Goal: Information Seeking & Learning: Learn about a topic

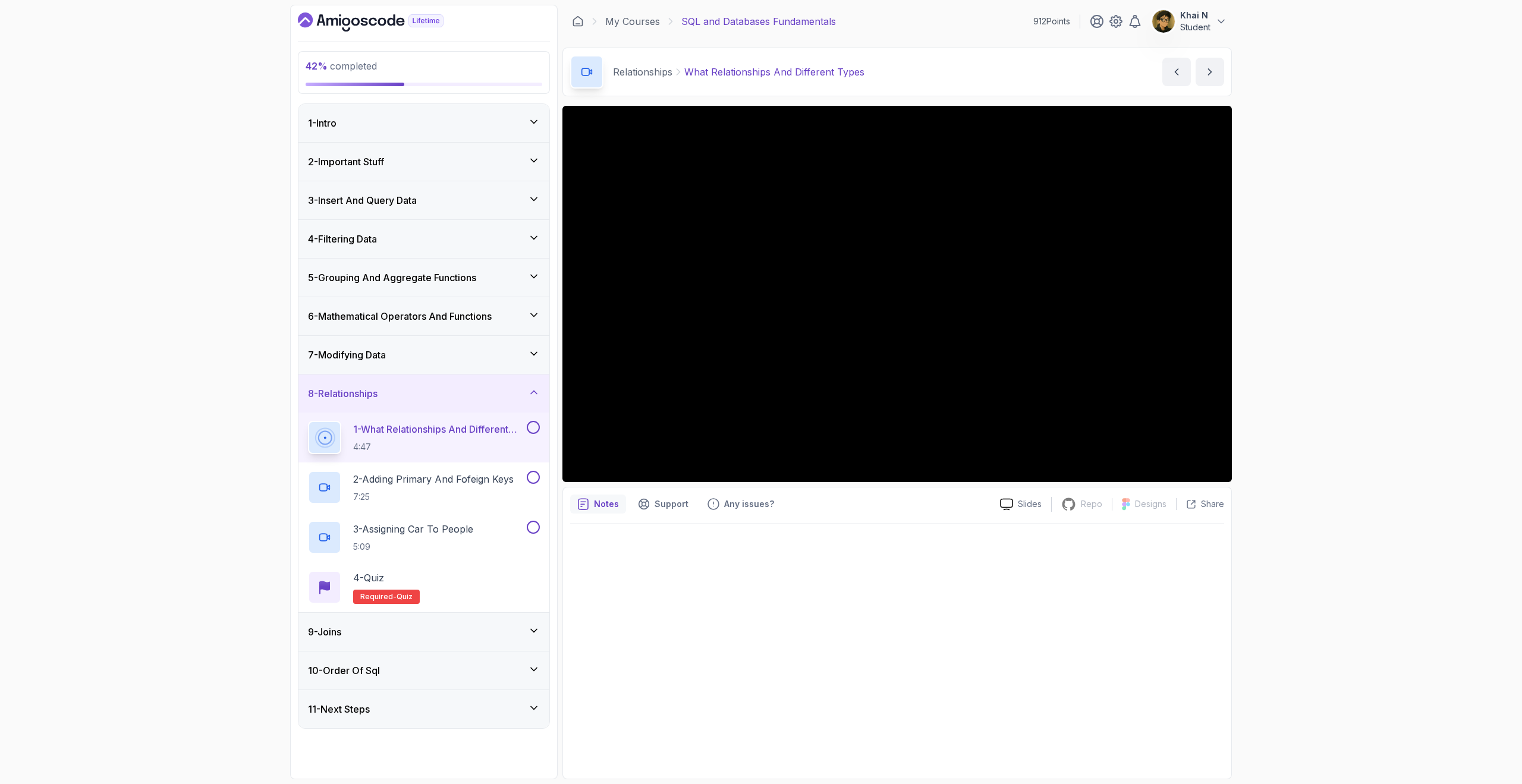
click at [501, 354] on div "7 - Modifying Data" at bounding box center [424, 355] width 232 height 15
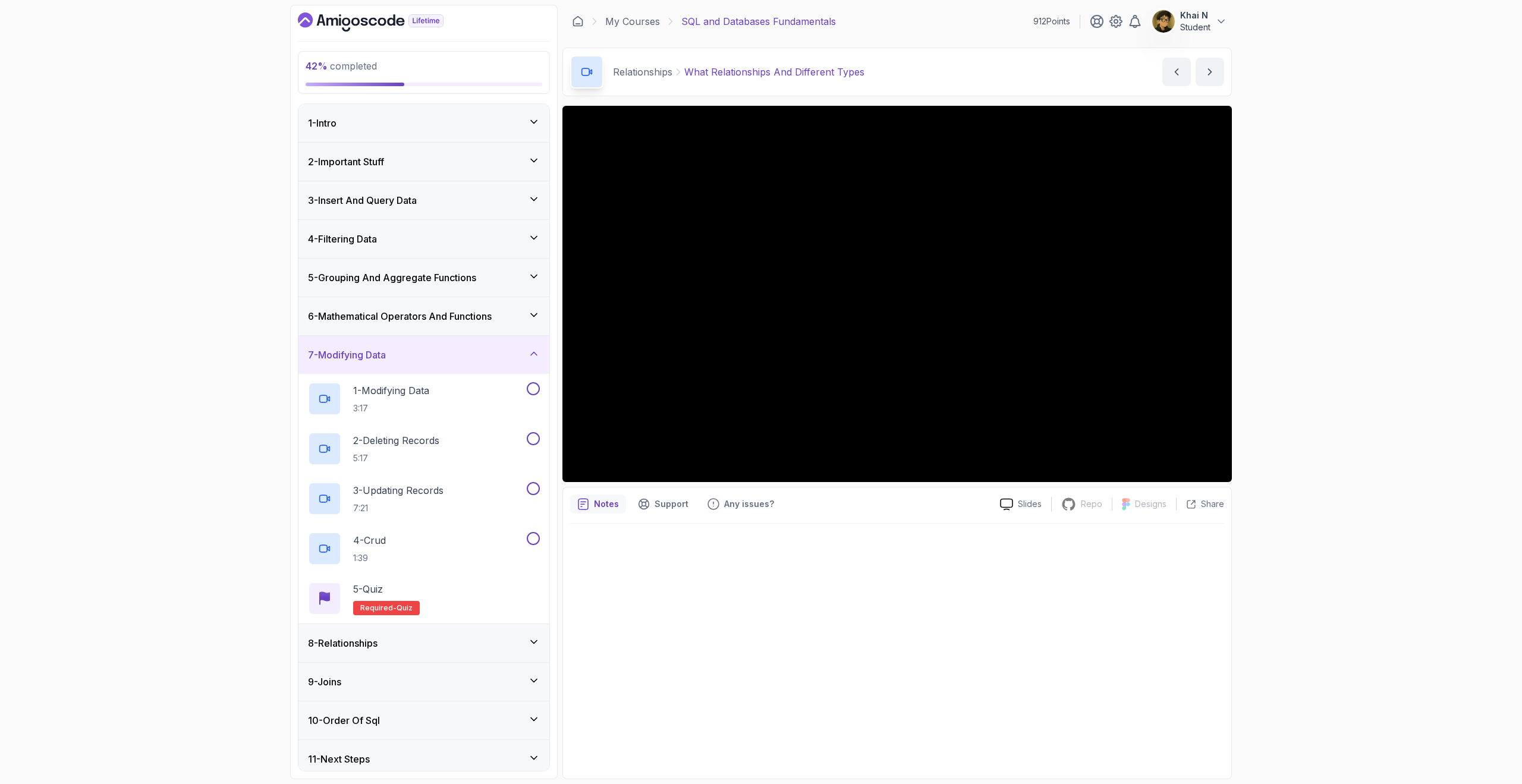
click at [501, 354] on div "7 - Modifying Data" at bounding box center [424, 355] width 232 height 15
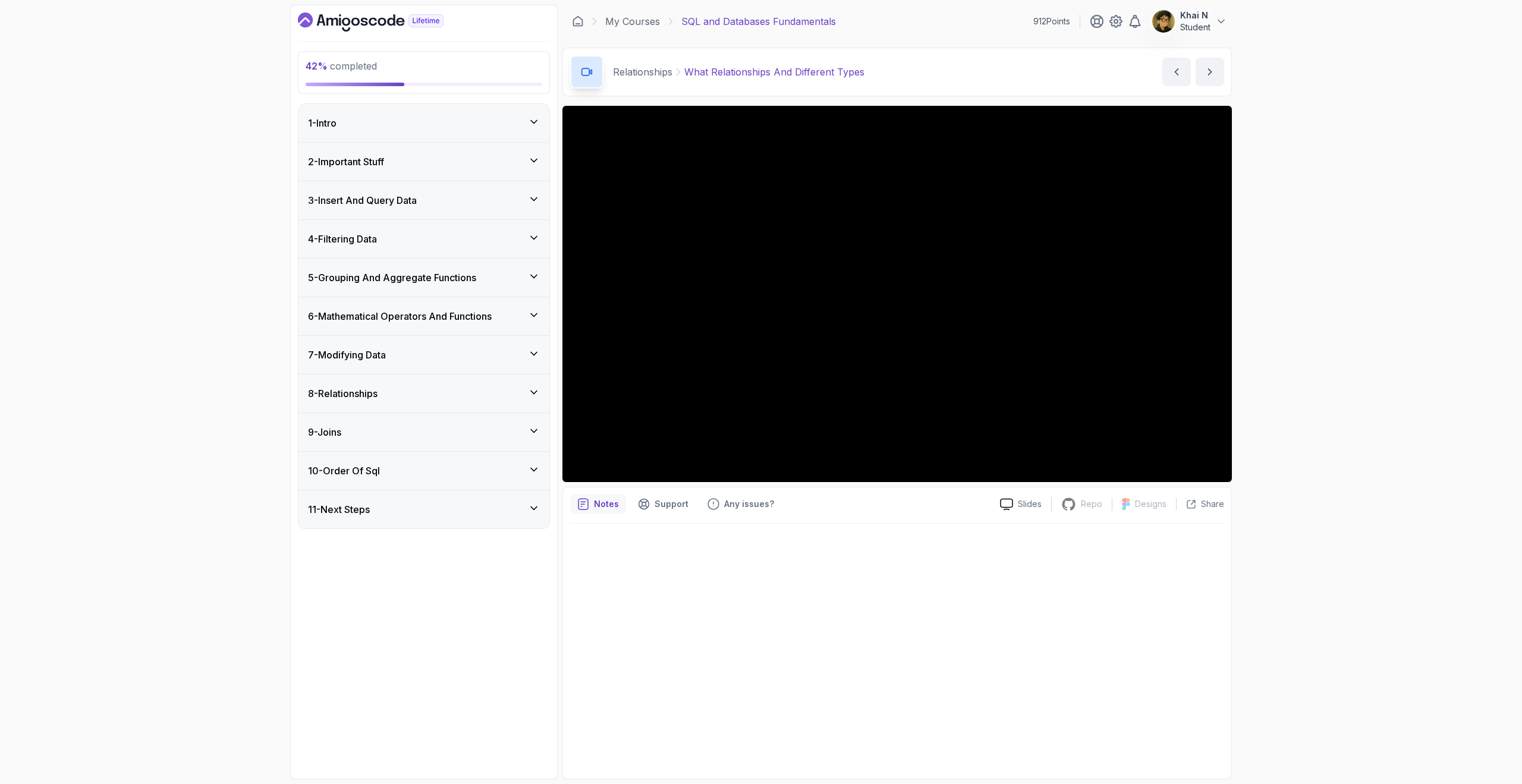
click at [492, 318] on h3 "6 - Mathematical Operators And Functions" at bounding box center [400, 316] width 184 height 15
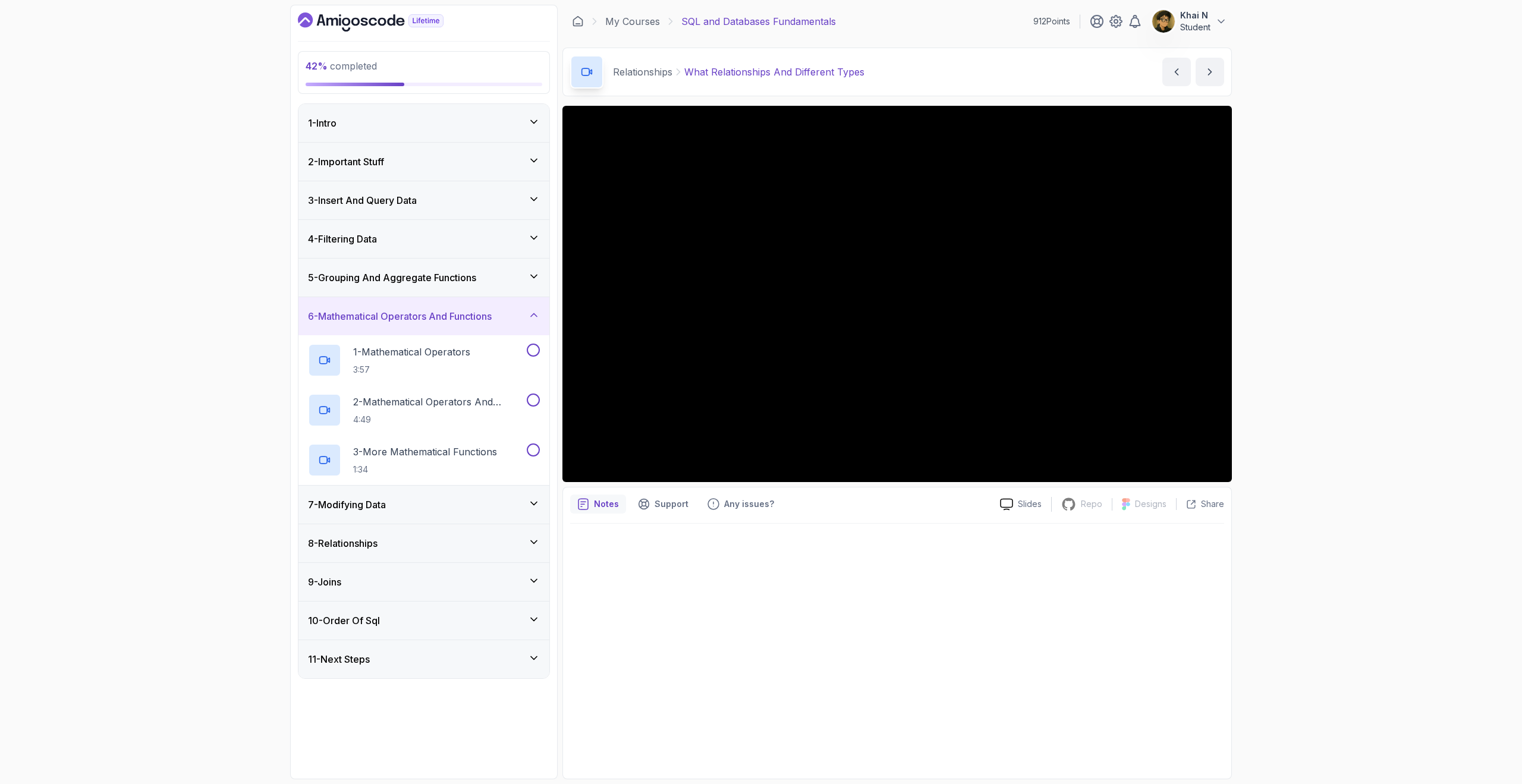
click at [484, 272] on div "5 - Grouping And Aggregate Functions" at bounding box center [424, 278] width 232 height 15
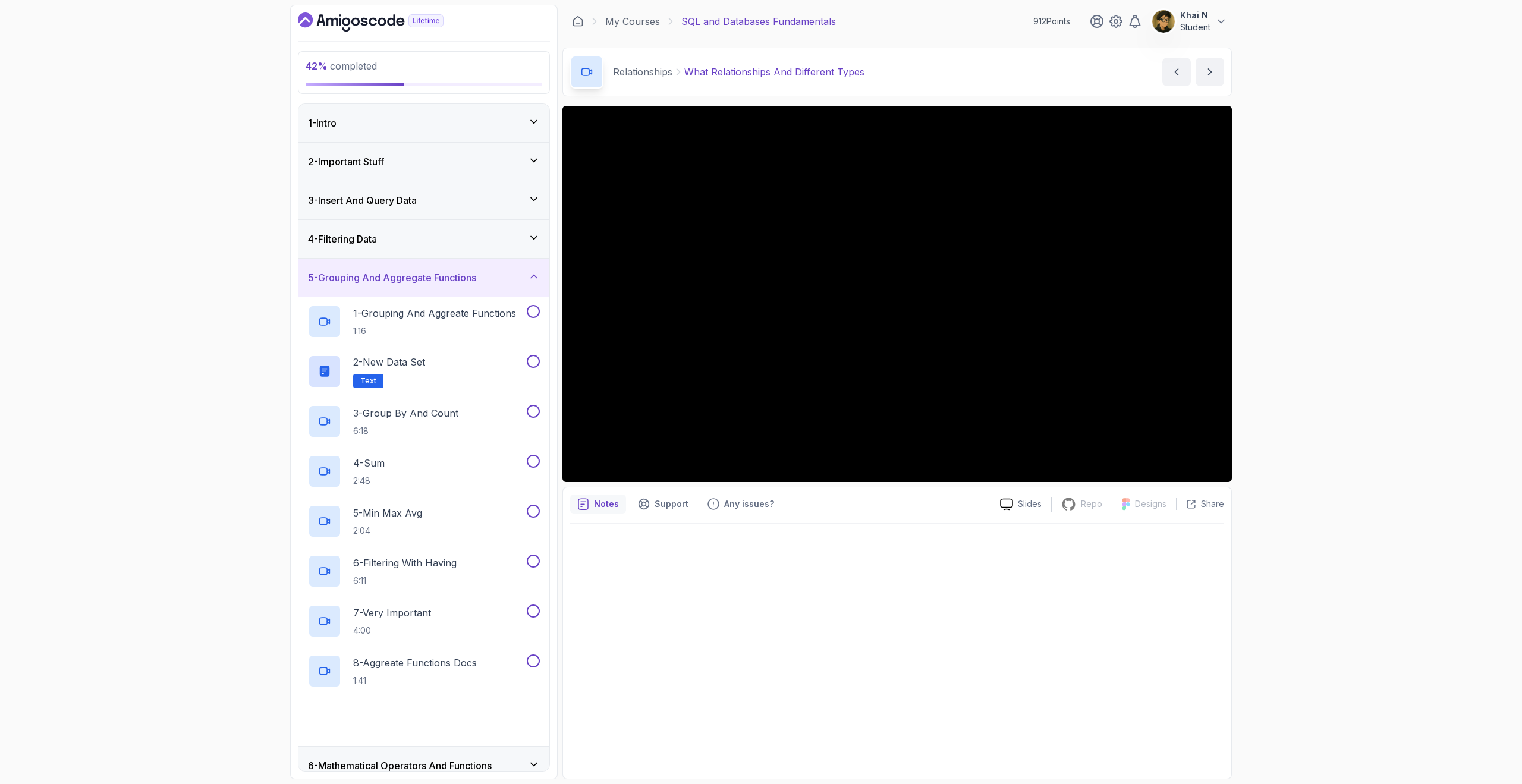
click at [440, 227] on div "4 - Filtering Data" at bounding box center [424, 239] width 251 height 38
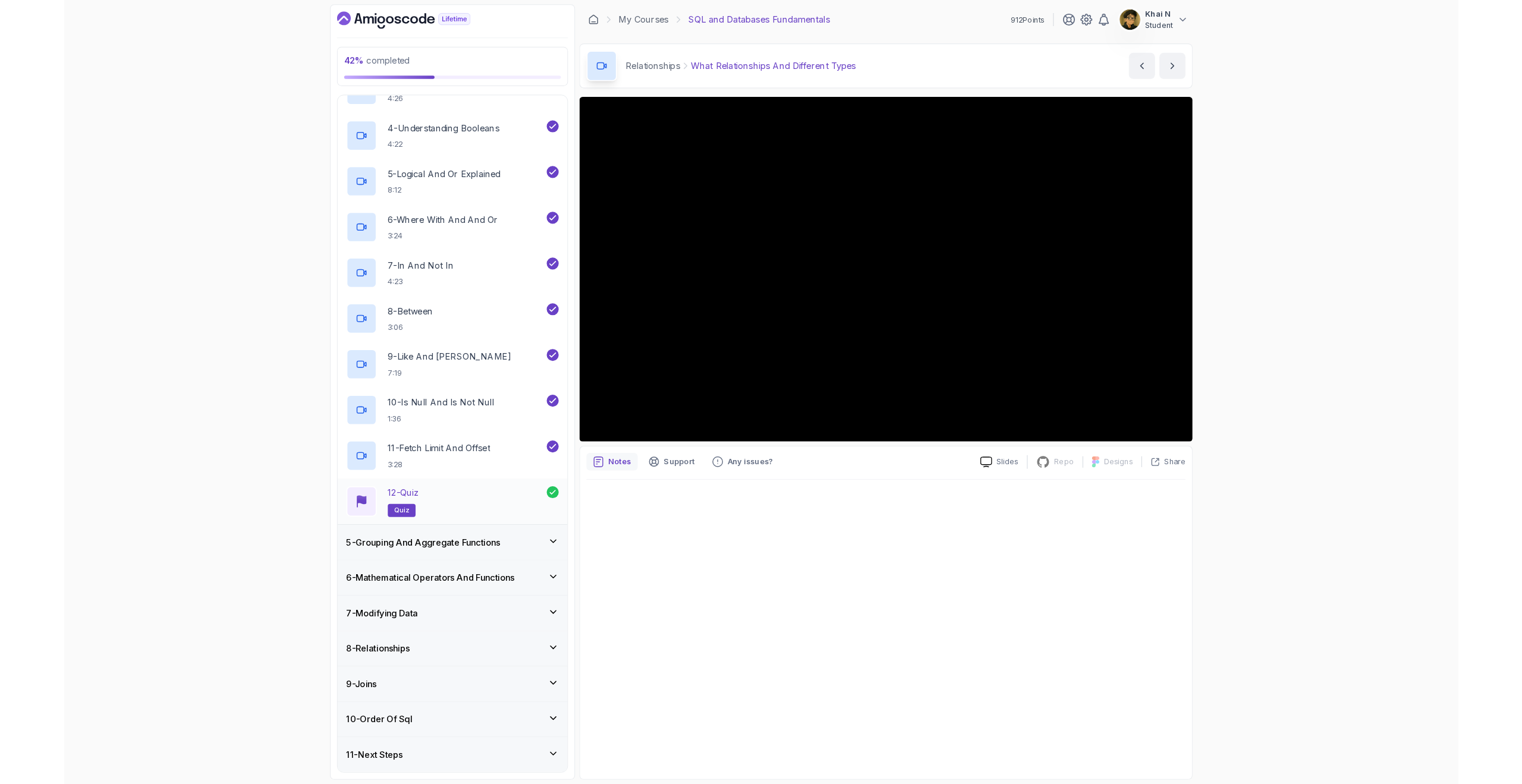
scroll to position [284, 0]
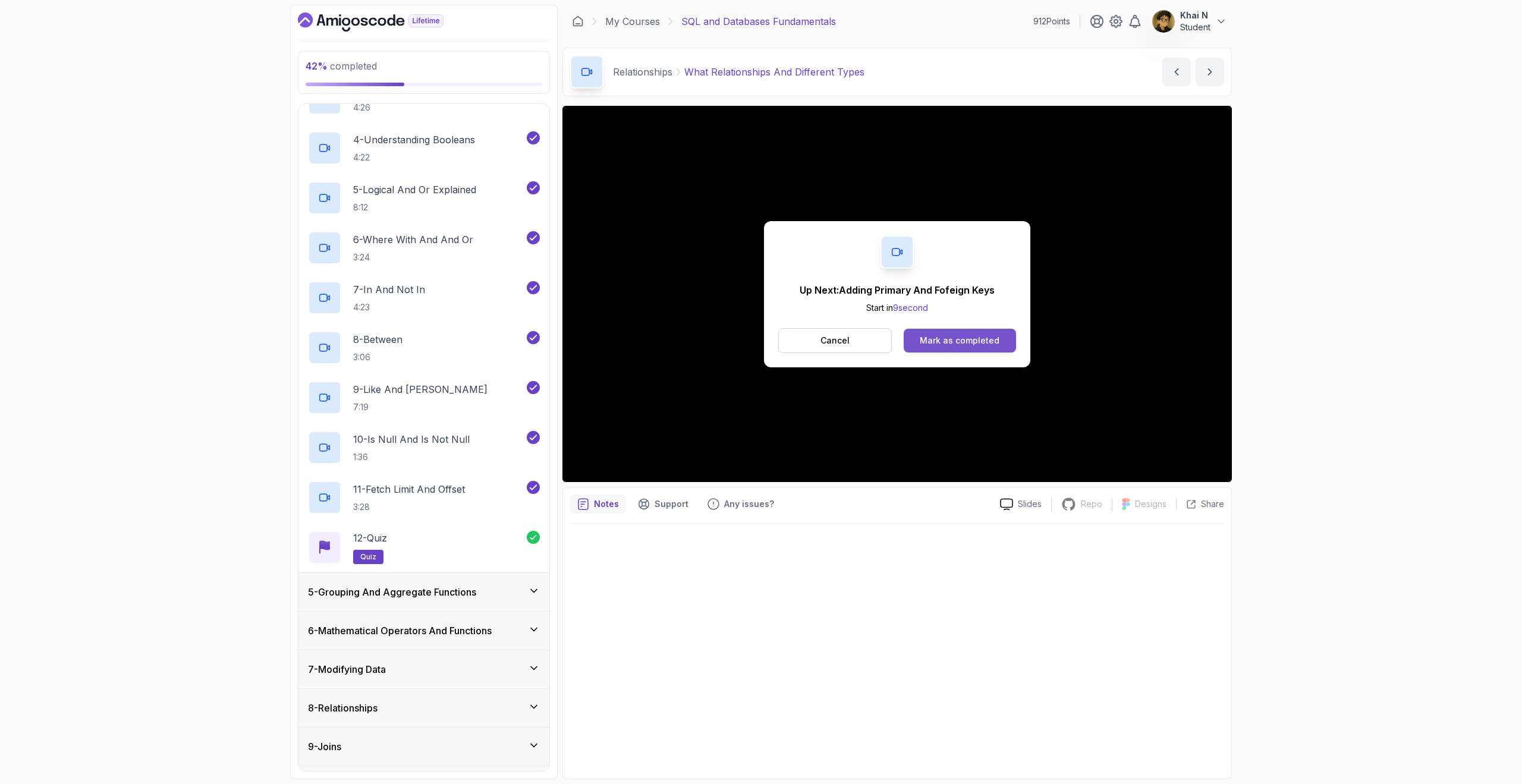
click at [990, 346] on div "Mark as completed" at bounding box center [960, 341] width 80 height 12
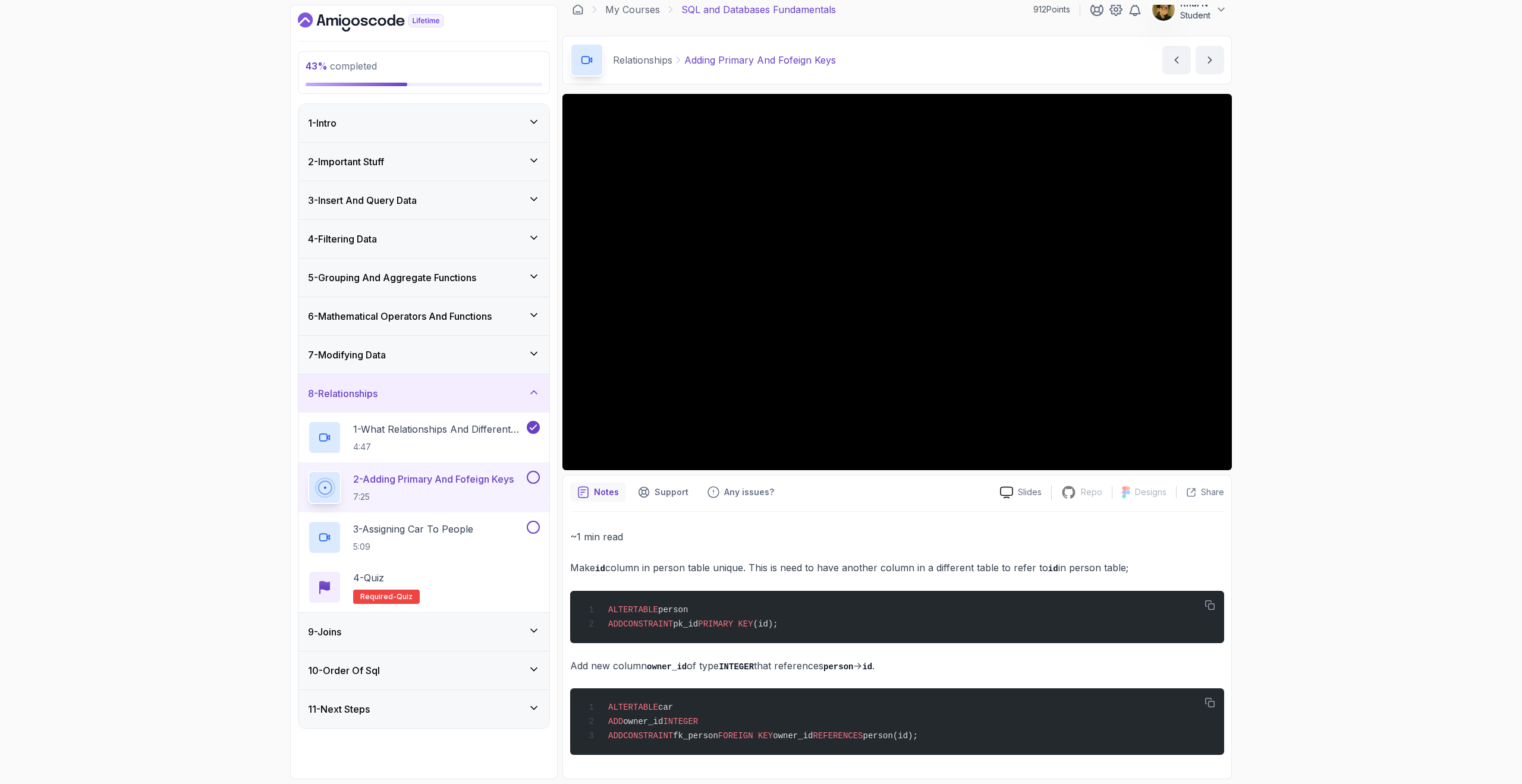
scroll to position [15, 0]
drag, startPoint x: 859, startPoint y: 631, endPoint x: 858, endPoint y: 586, distance: 45.0
click at [858, 586] on div "~1 min read Make id column in person table unique. This is need to have another…" at bounding box center [896, 642] width 654 height 227
click at [907, 559] on p "Make id column in person table unique. This is need to have another column in a…" at bounding box center [896, 568] width 654 height 18
click at [923, 571] on p "Make id column in person table unique. This is need to have another column in a…" at bounding box center [896, 568] width 654 height 18
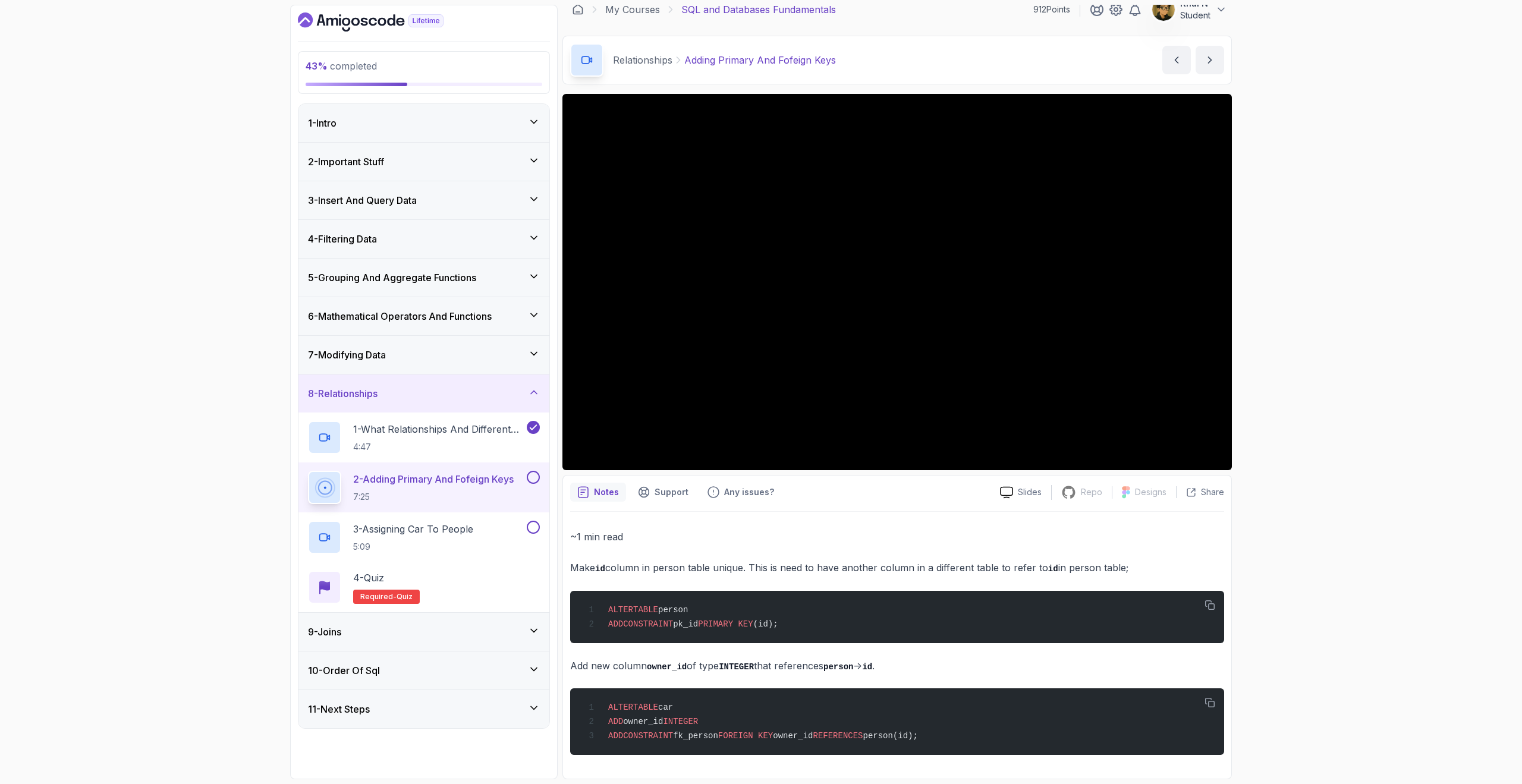
click at [923, 571] on p "Make id column in person table unique. This is need to have another column in a…" at bounding box center [896, 568] width 654 height 18
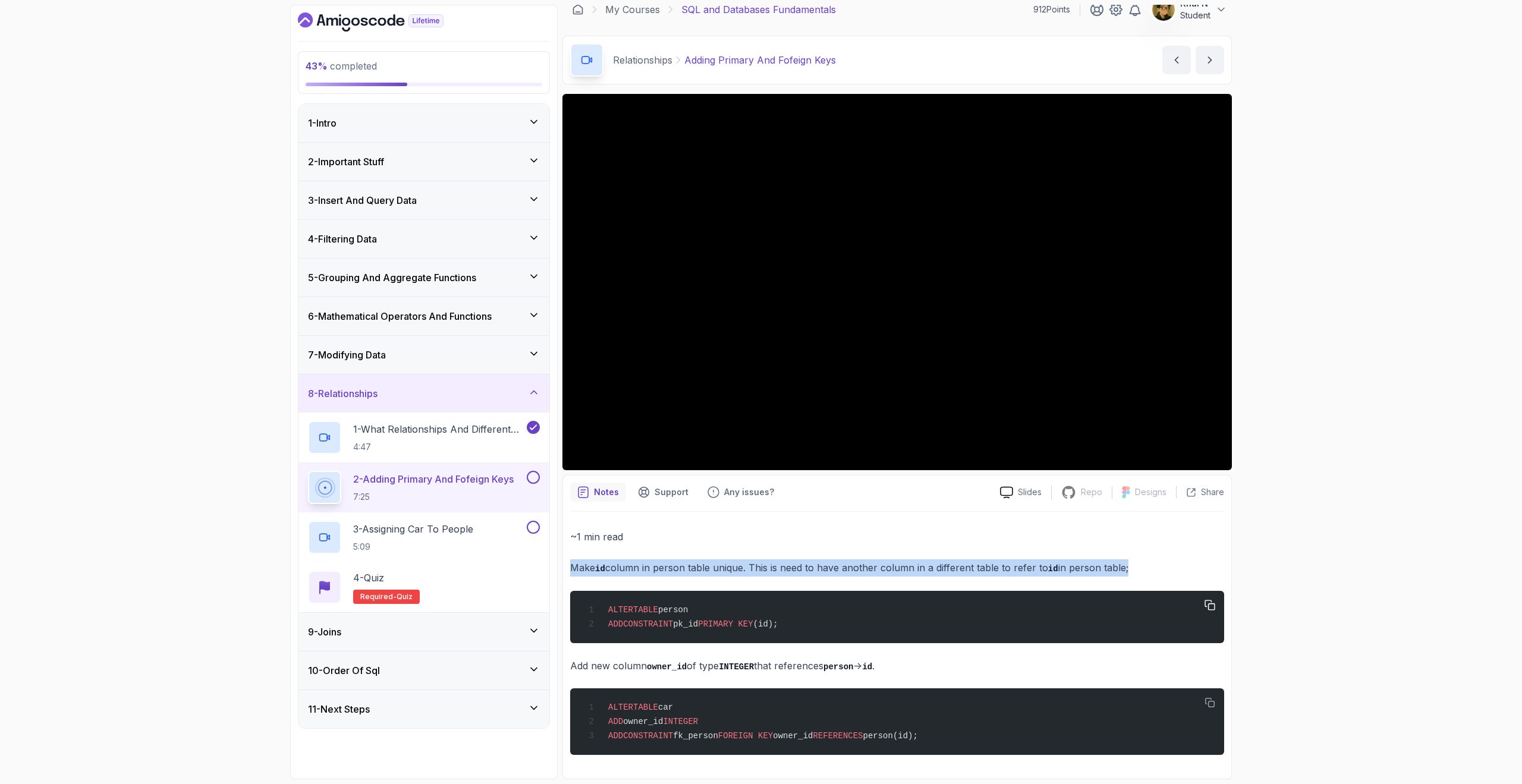
click at [934, 591] on pre "ALTER TABLE person ADD CONSTRAINT pk_id PRIMARY KEY (id);" at bounding box center [896, 617] width 654 height 53
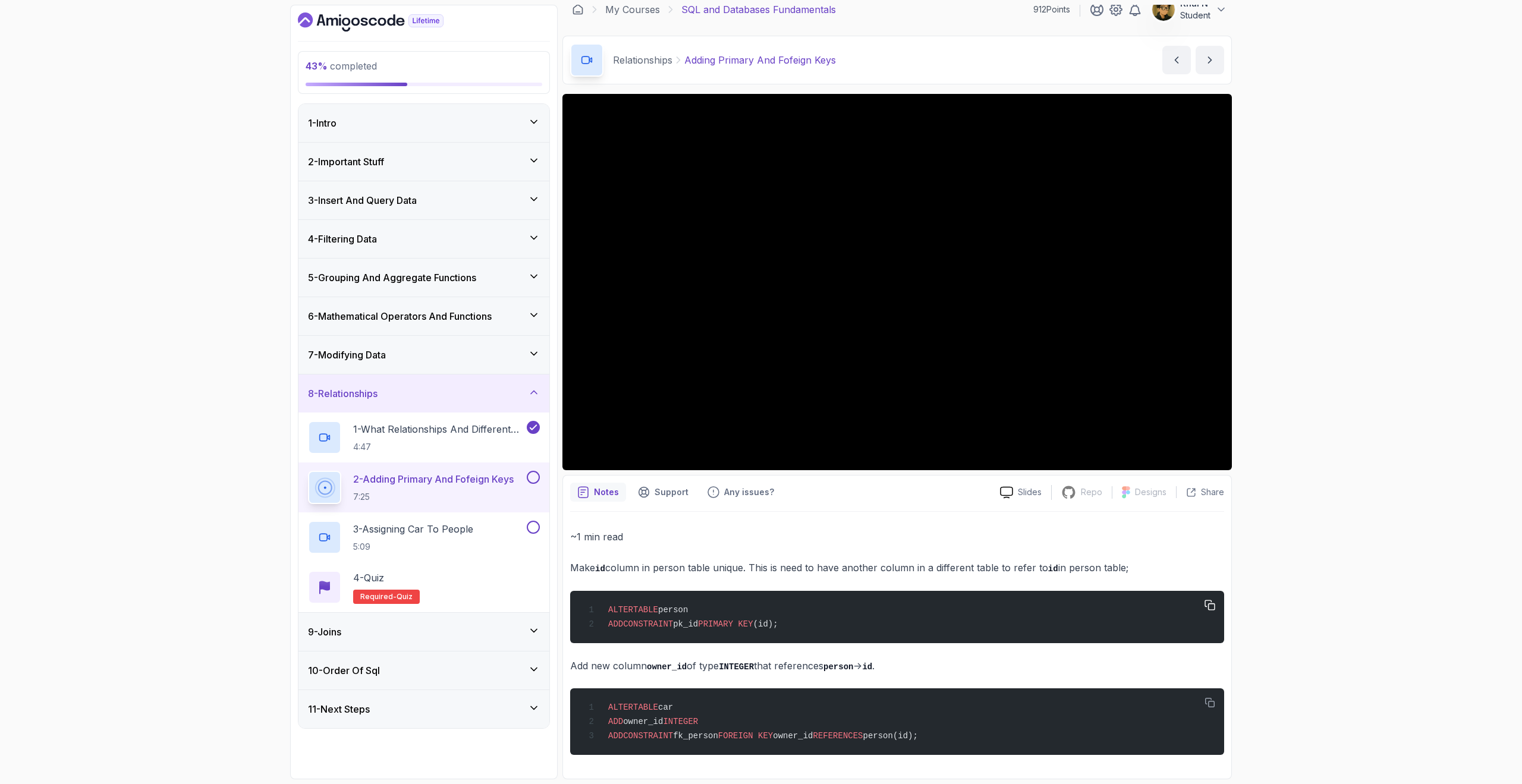
click at [934, 591] on pre "ALTER TABLE person ADD CONSTRAINT pk_id PRIMARY KEY (id);" at bounding box center [896, 617] width 654 height 53
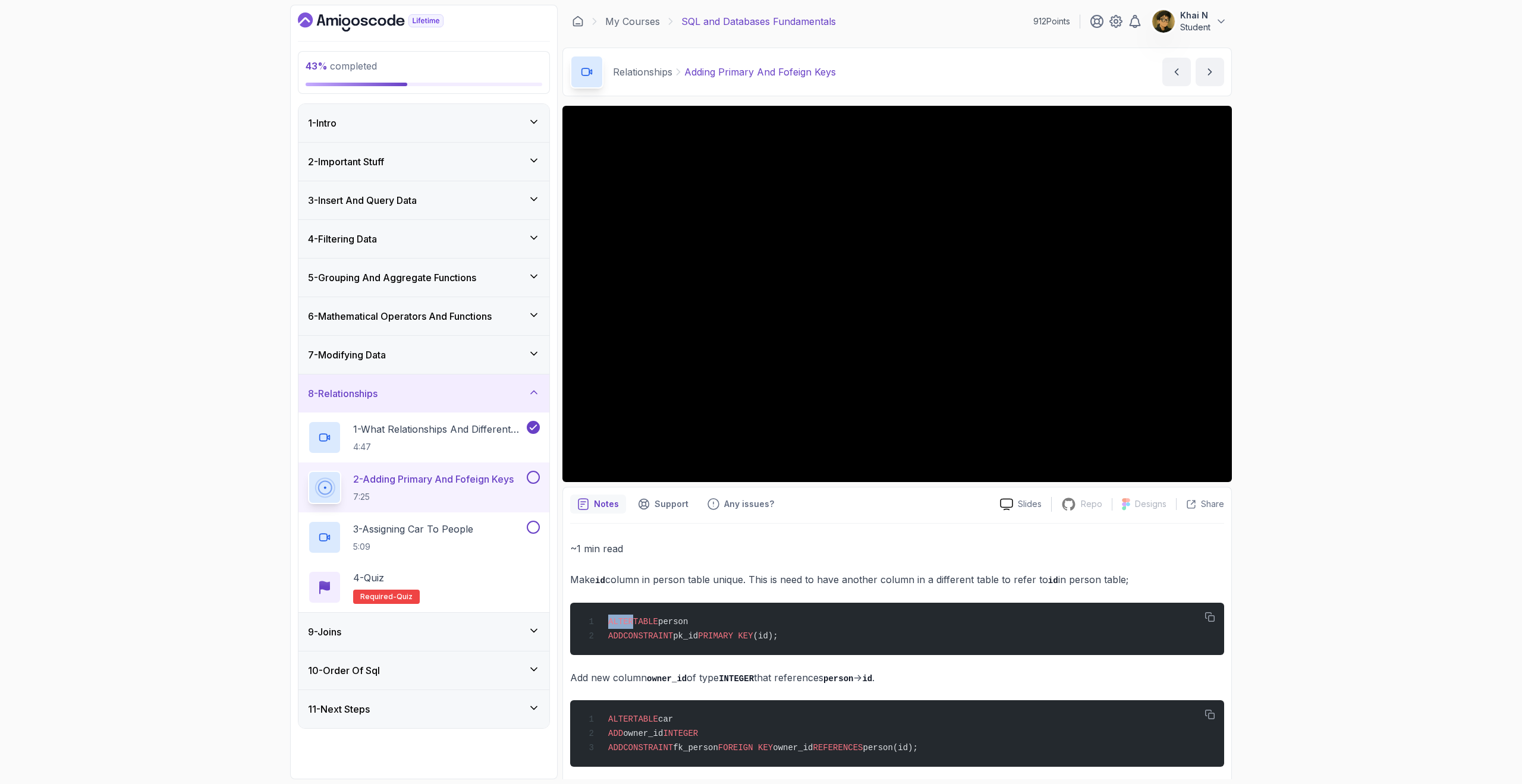
scroll to position [0, 0]
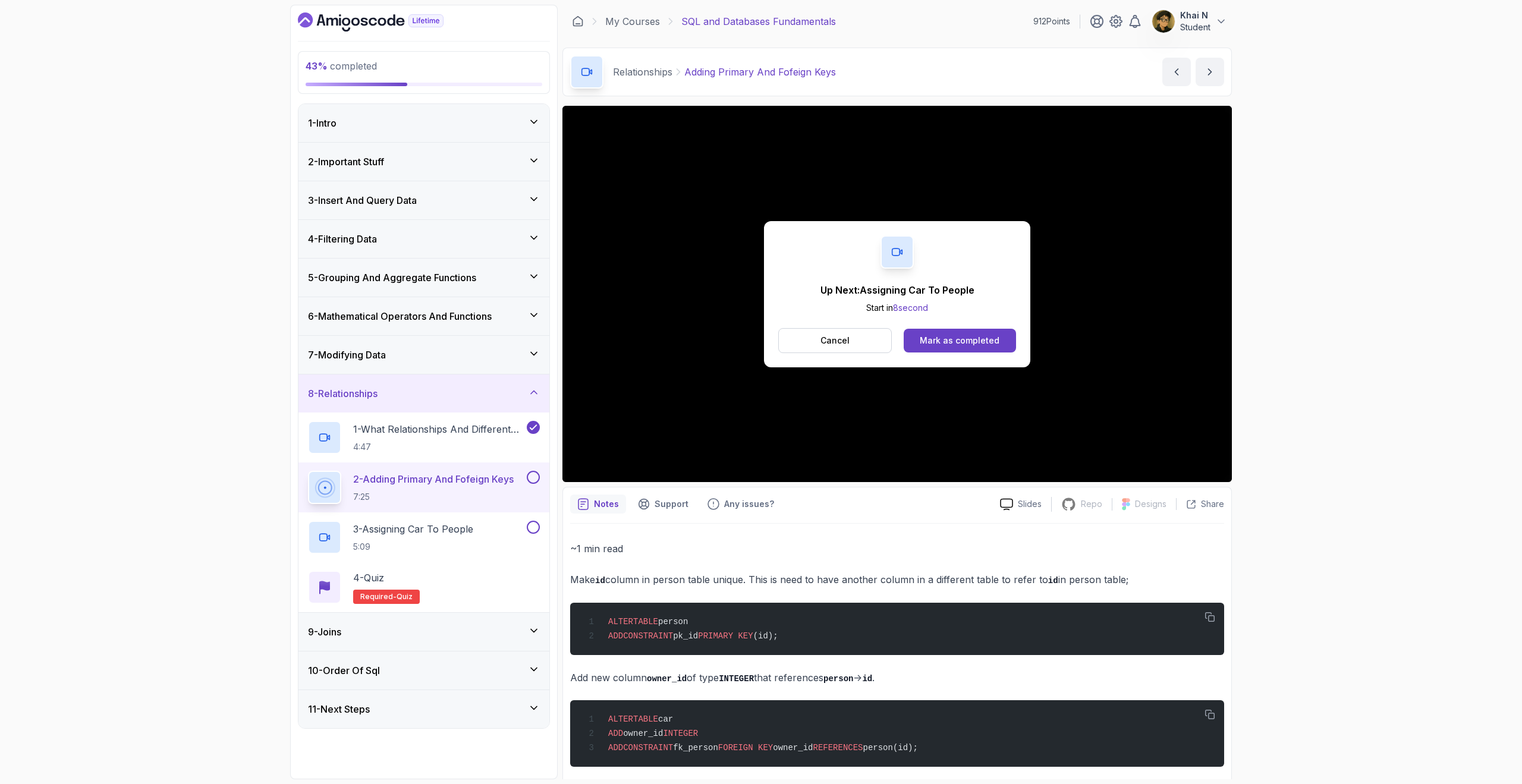
click at [972, 353] on div "Cancel Mark as completed" at bounding box center [897, 341] width 238 height 25
click at [939, 338] on div "Mark as completed" at bounding box center [960, 341] width 80 height 12
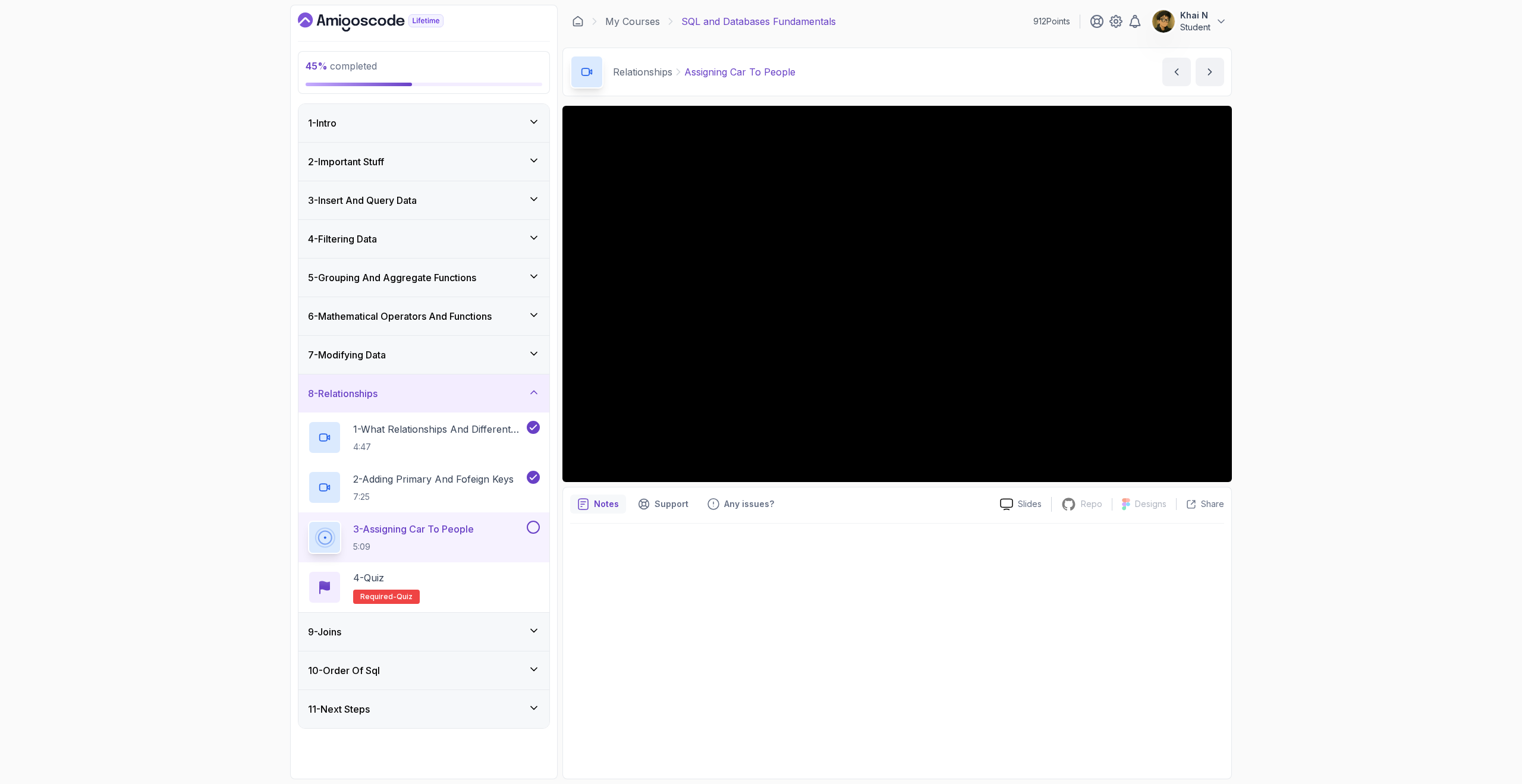
click at [424, 254] on div "4 - Filtering Data" at bounding box center [424, 239] width 251 height 38
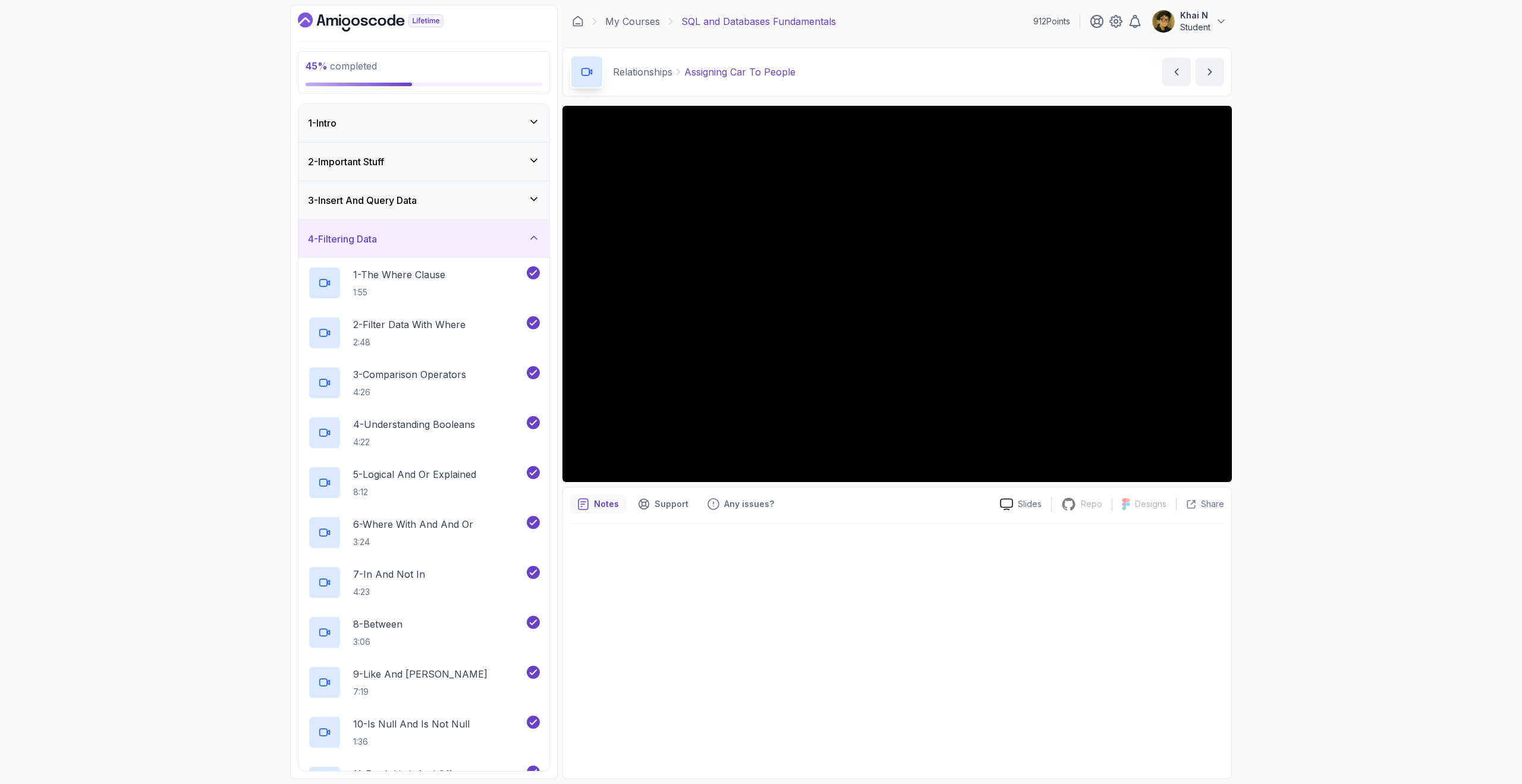
click at [383, 19] on icon "Dashboard" at bounding box center [371, 22] width 146 height 19
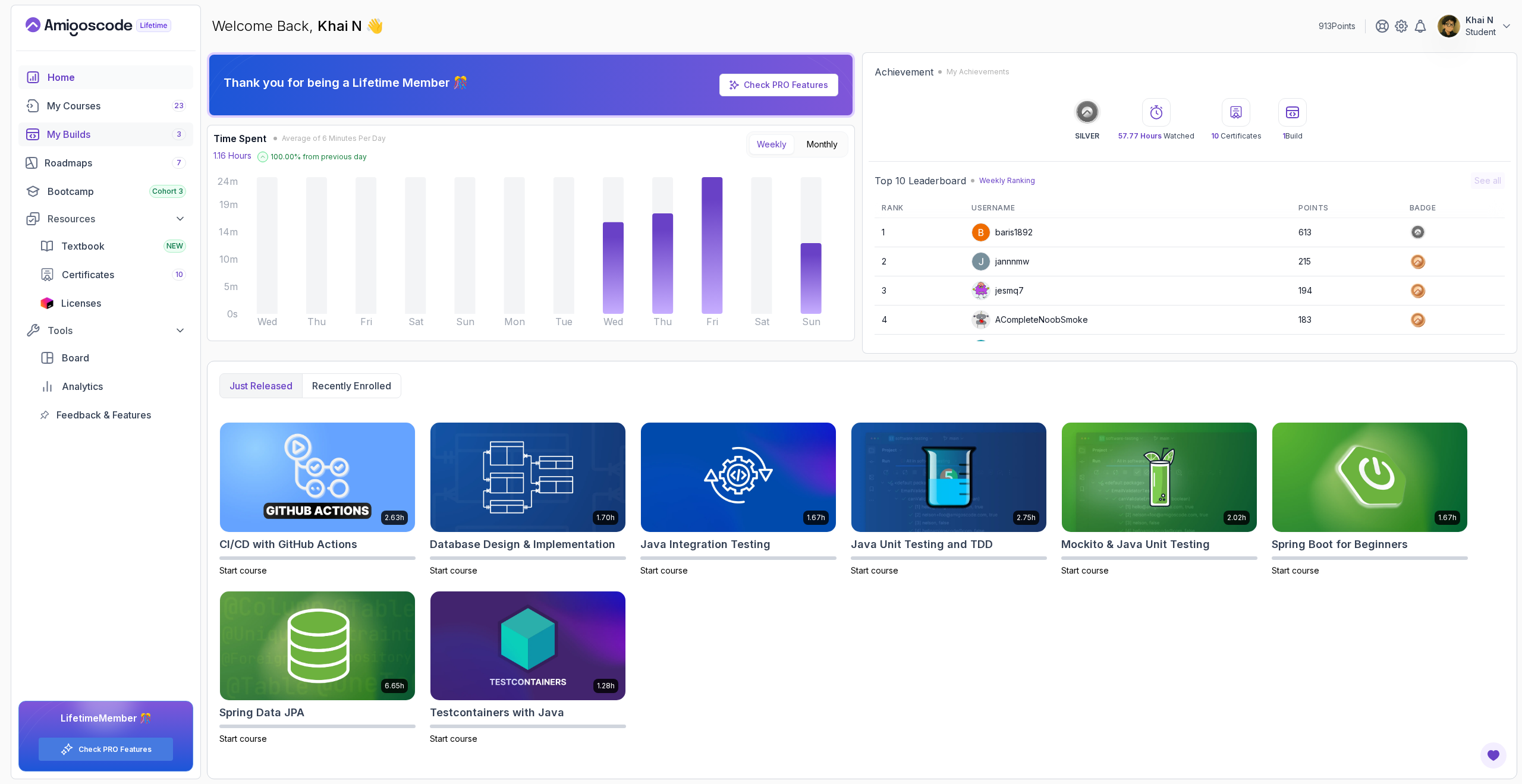
click at [112, 142] on link "My Builds 3" at bounding box center [105, 134] width 174 height 23
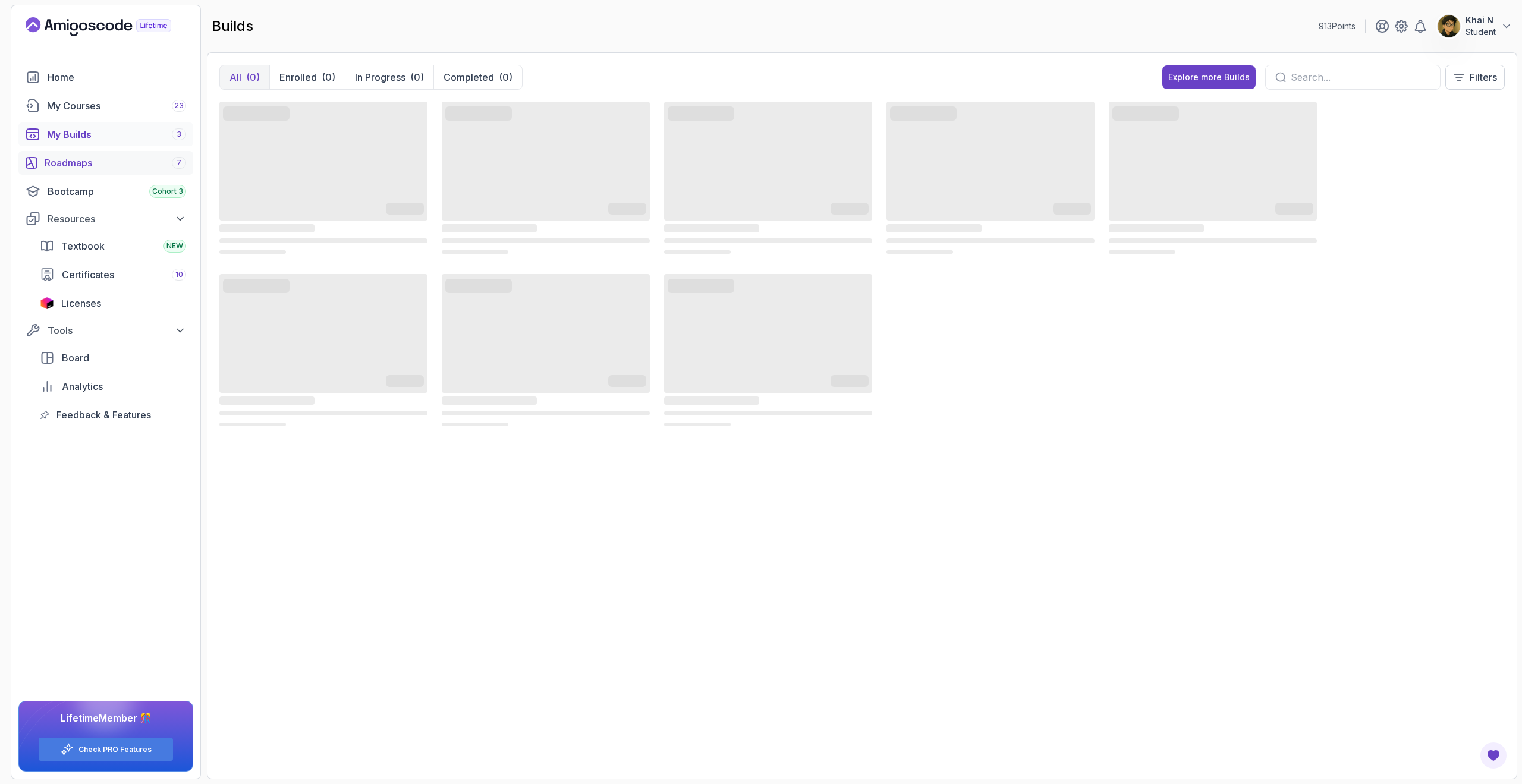
click at [112, 157] on div "Roadmaps 7" at bounding box center [115, 163] width 141 height 15
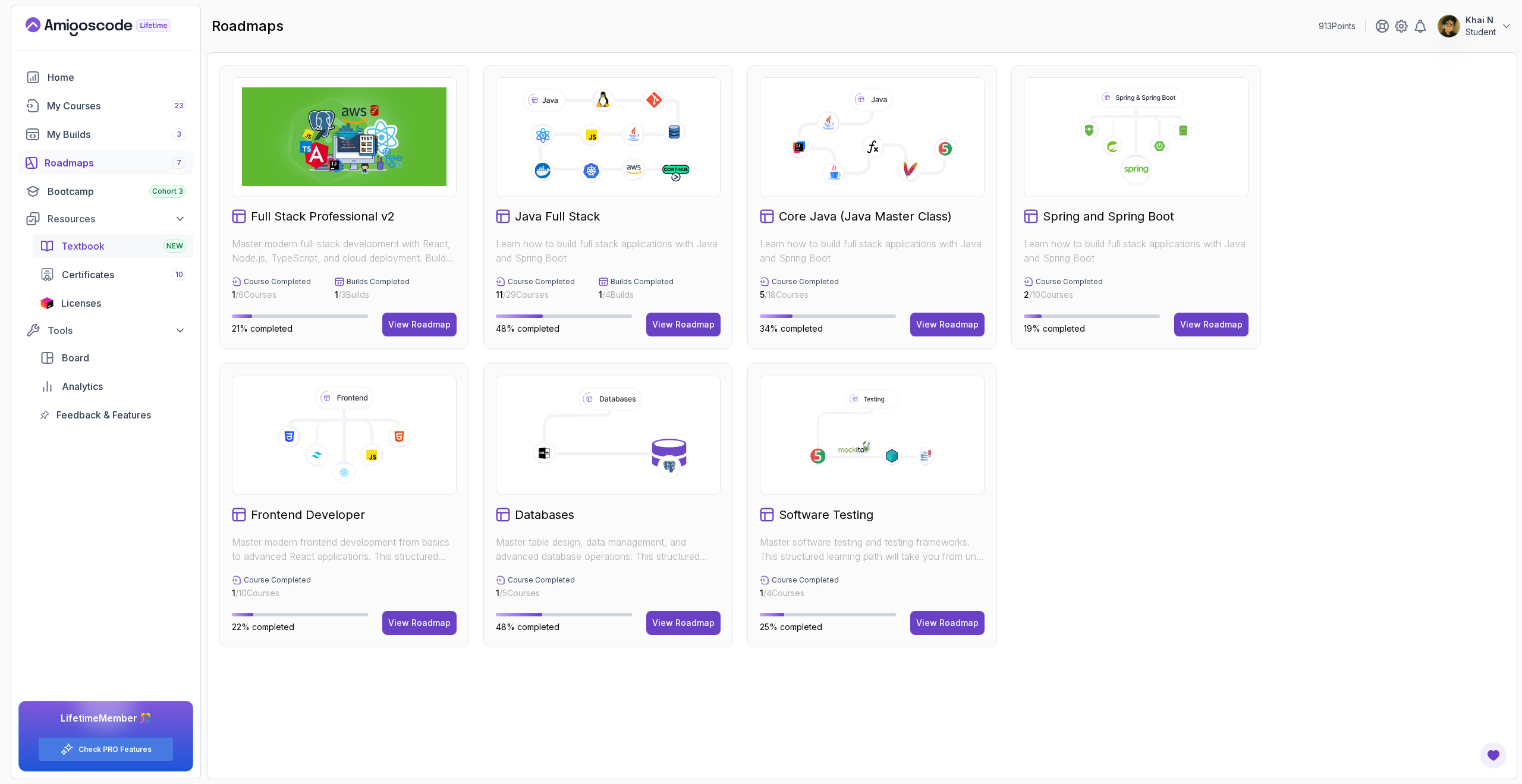
click at [124, 247] on div "Textbook NEW" at bounding box center [124, 245] width 125 height 15
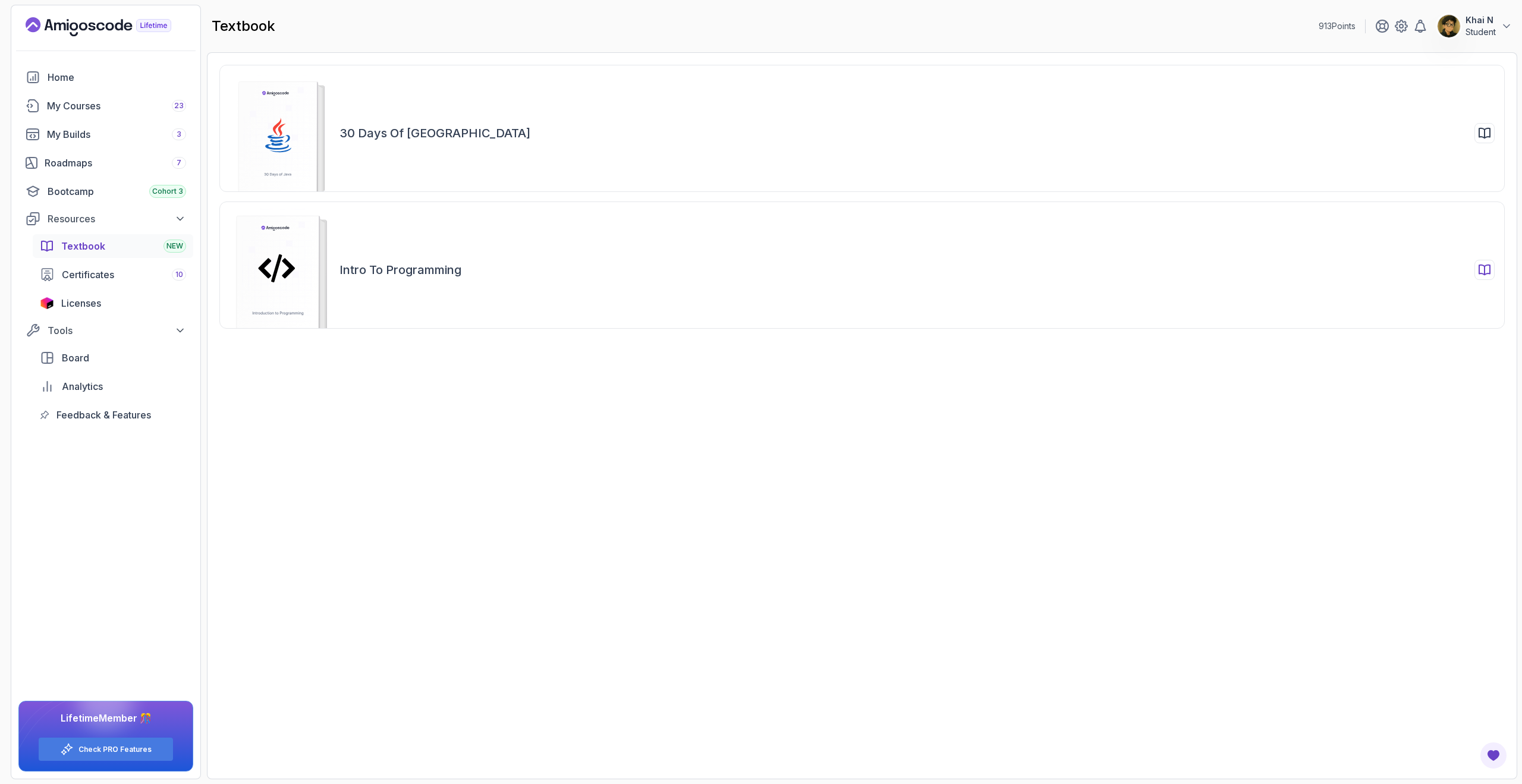
click at [422, 251] on div "Intro to Programming" at bounding box center [861, 265] width 1285 height 128
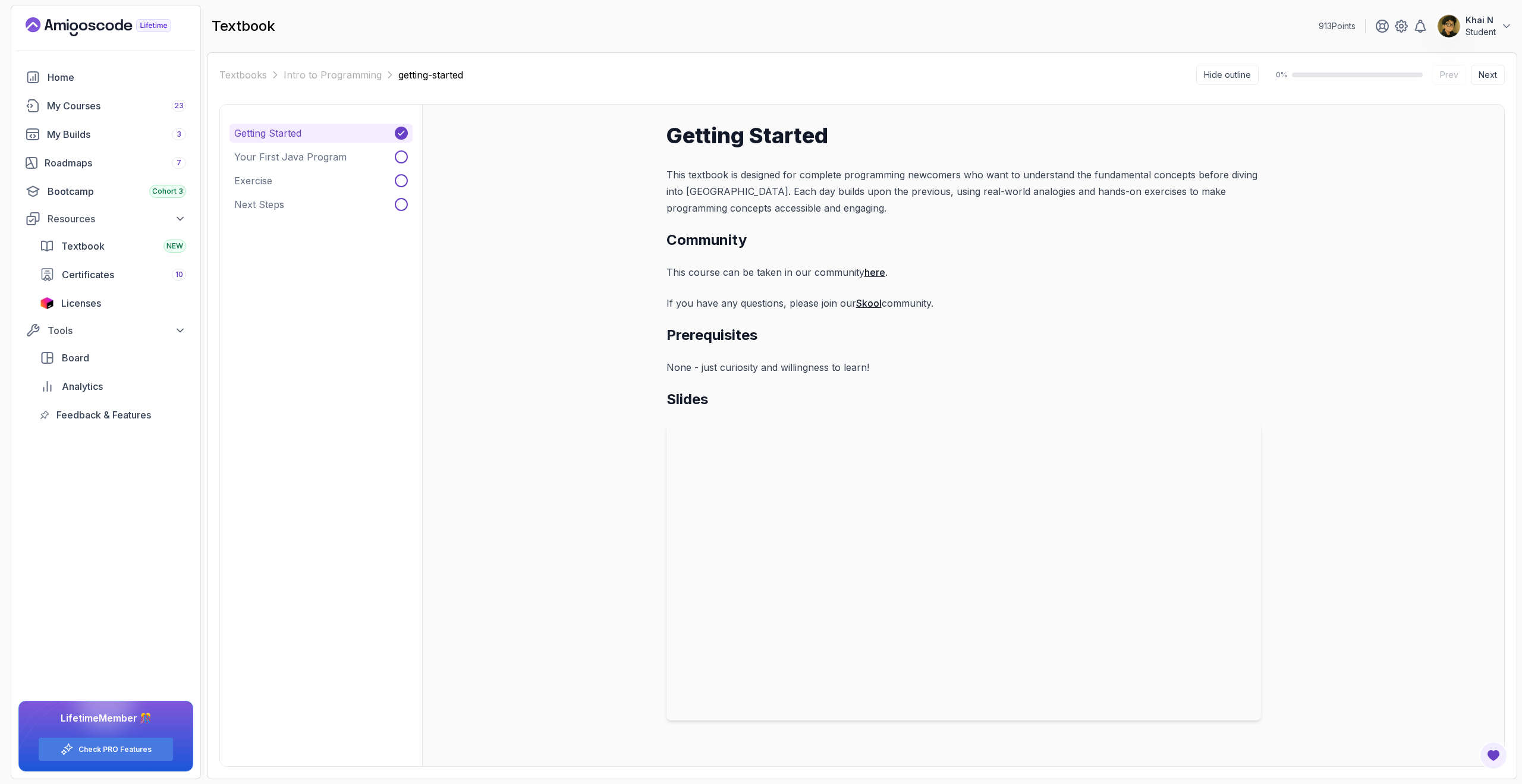
click at [864, 299] on link "Skool" at bounding box center [869, 303] width 25 height 12
click at [304, 143] on div "Getting Started Your First Java Program Exercise Next Steps" at bounding box center [322, 168] width 183 height 91
click at [304, 156] on p "Your First Java Program" at bounding box center [289, 157] width 112 height 15
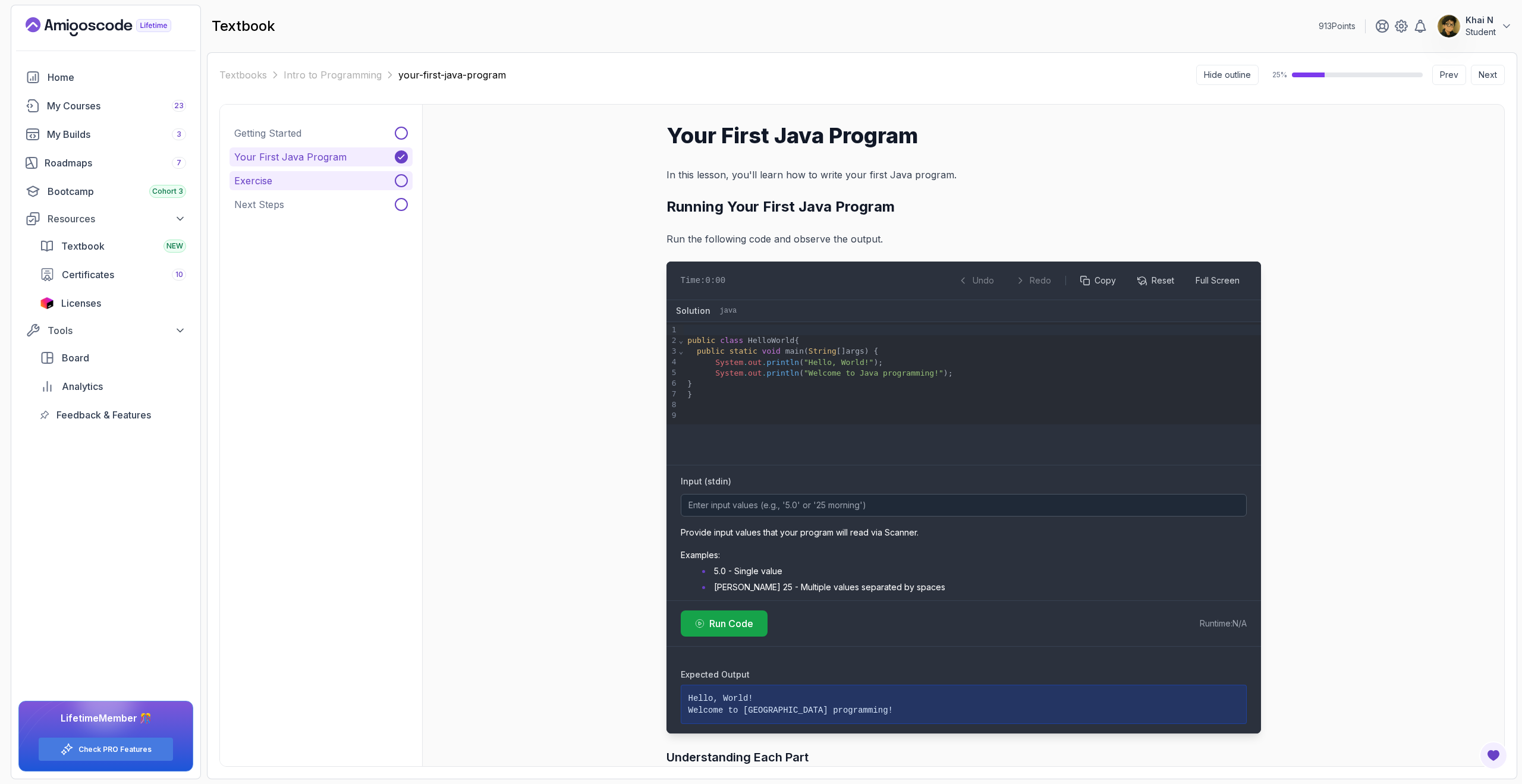
click at [304, 182] on button "Exercise" at bounding box center [322, 181] width 183 height 19
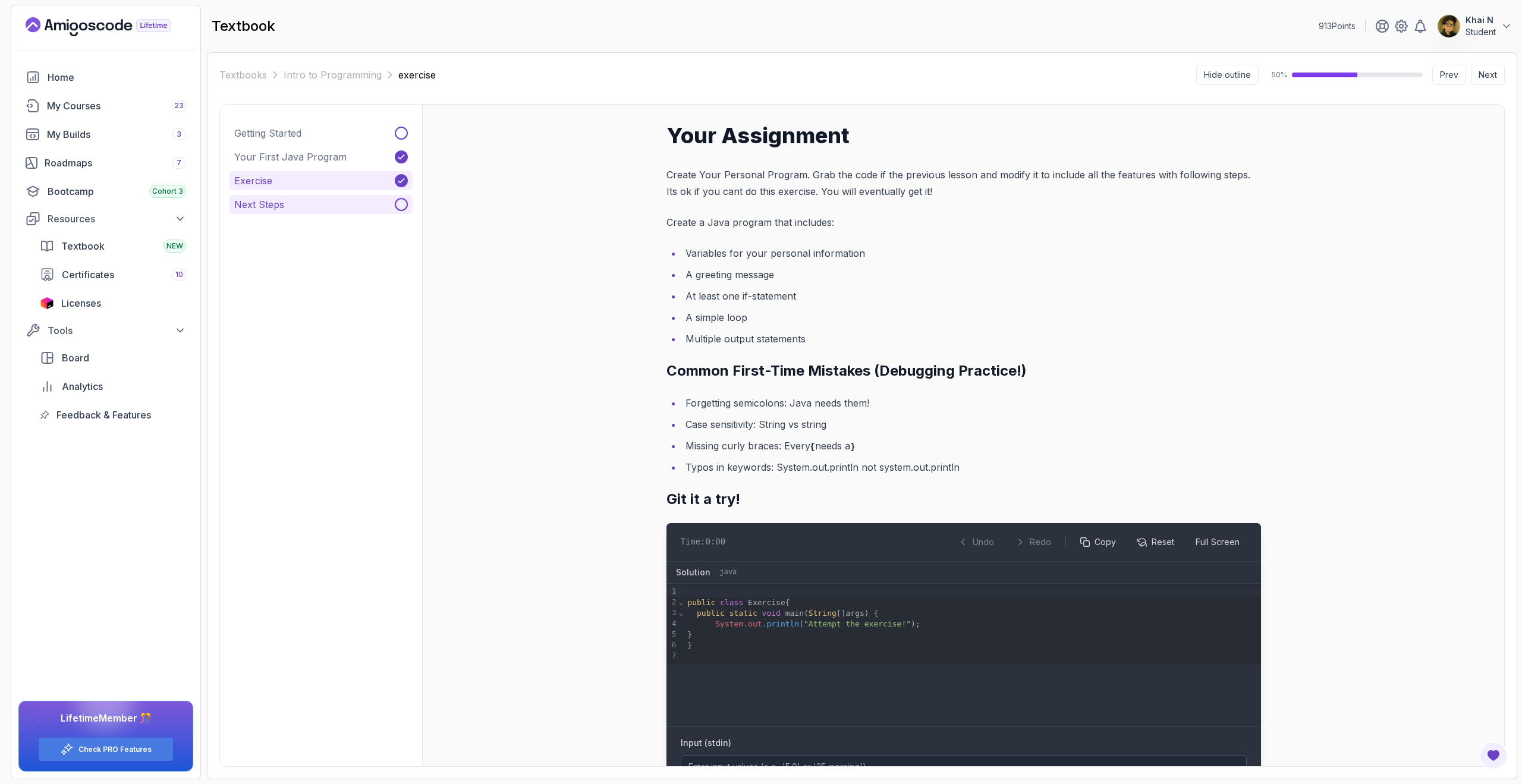
click at [305, 201] on button "Next Steps" at bounding box center [322, 205] width 183 height 19
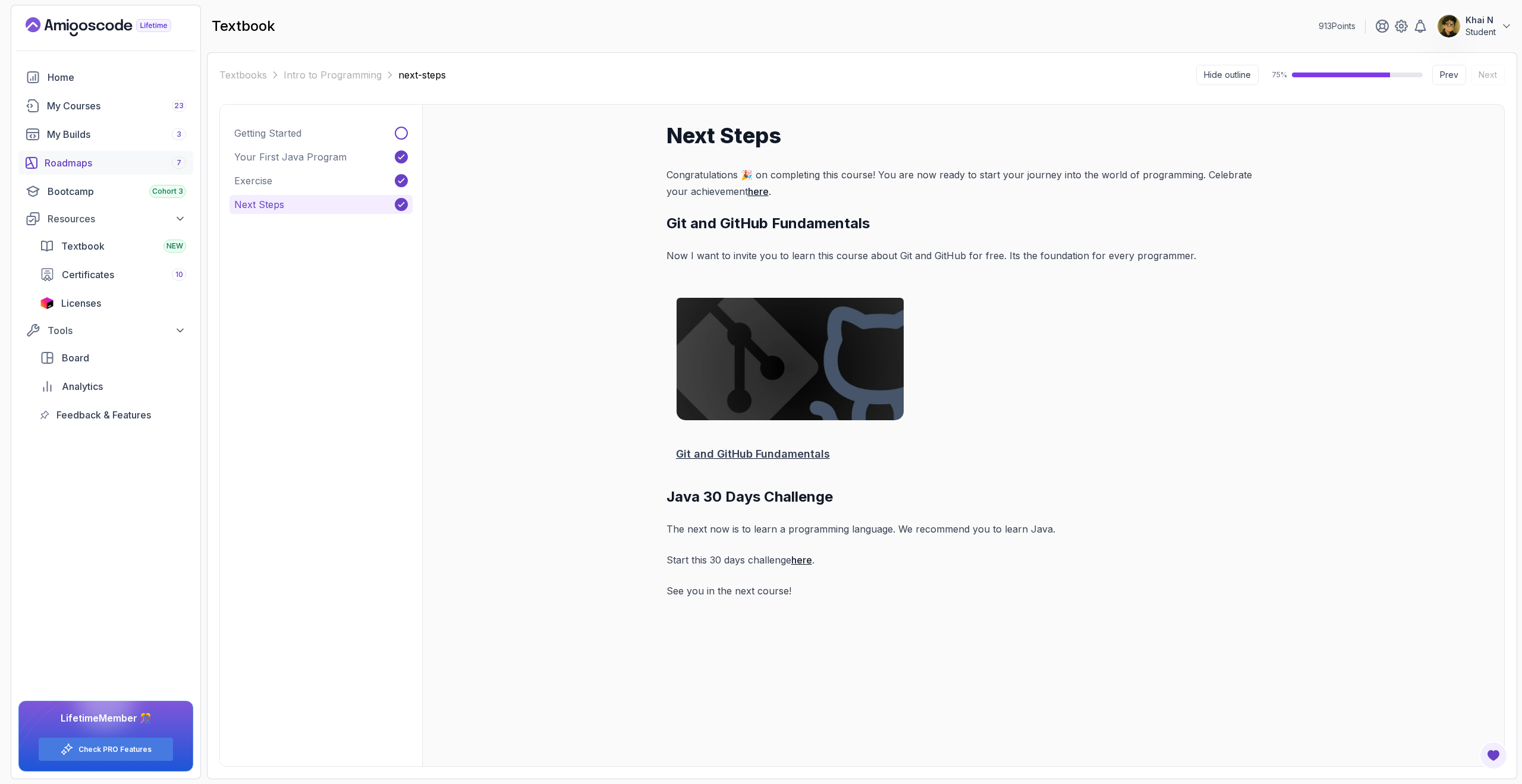
click at [111, 171] on link "Roadmaps 7" at bounding box center [105, 163] width 174 height 23
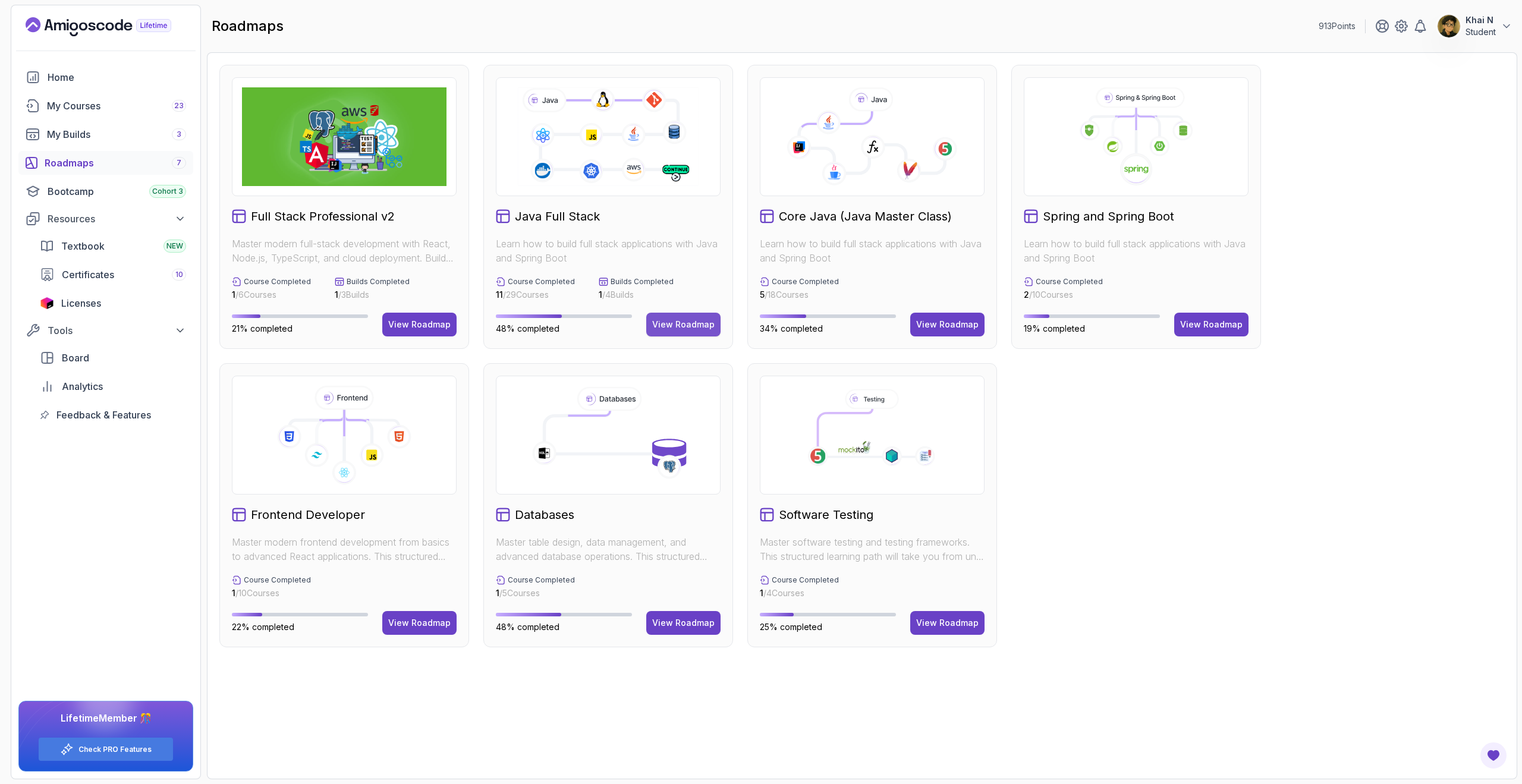
click at [666, 317] on button "View Roadmap" at bounding box center [683, 324] width 74 height 23
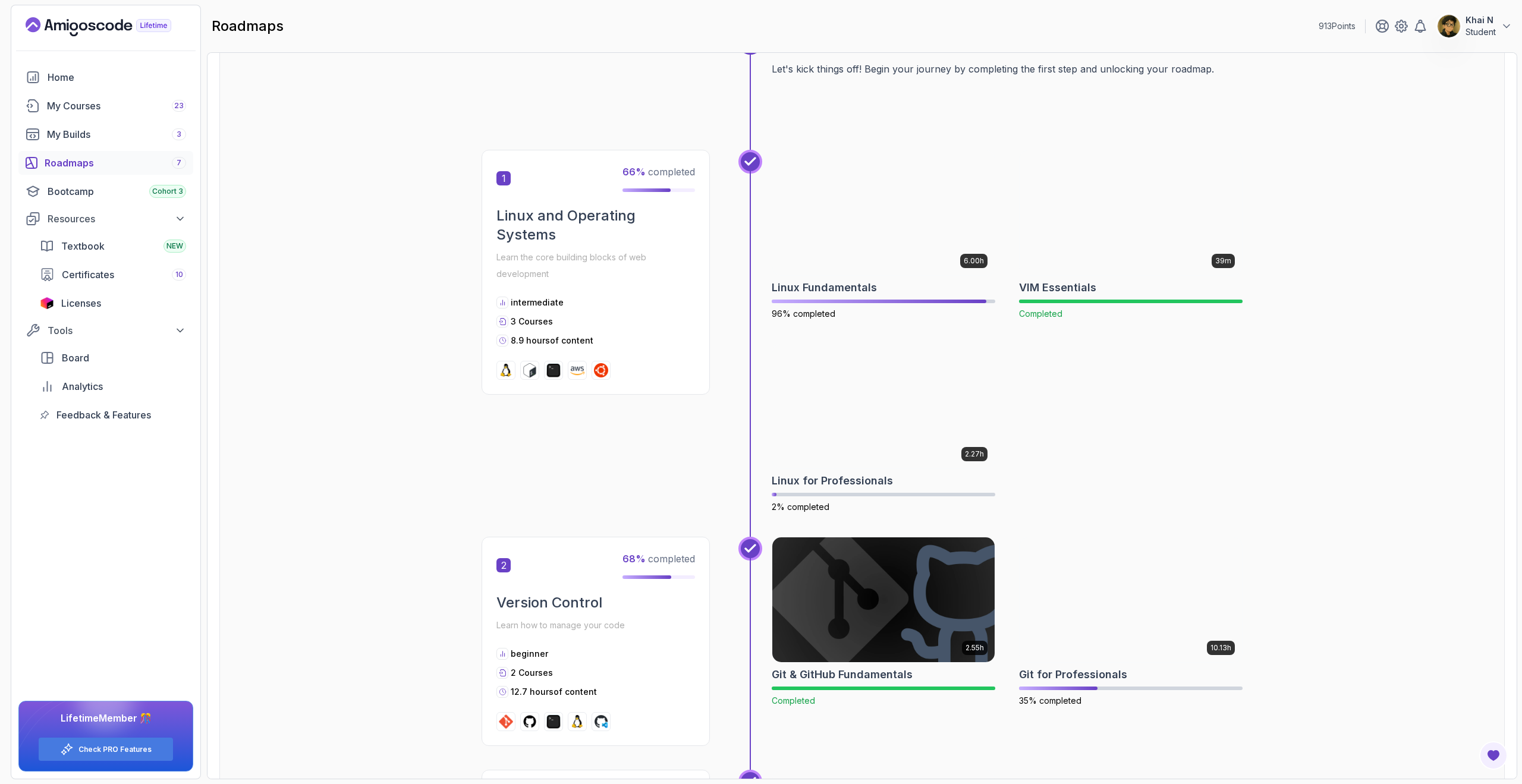
scroll to position [206, 0]
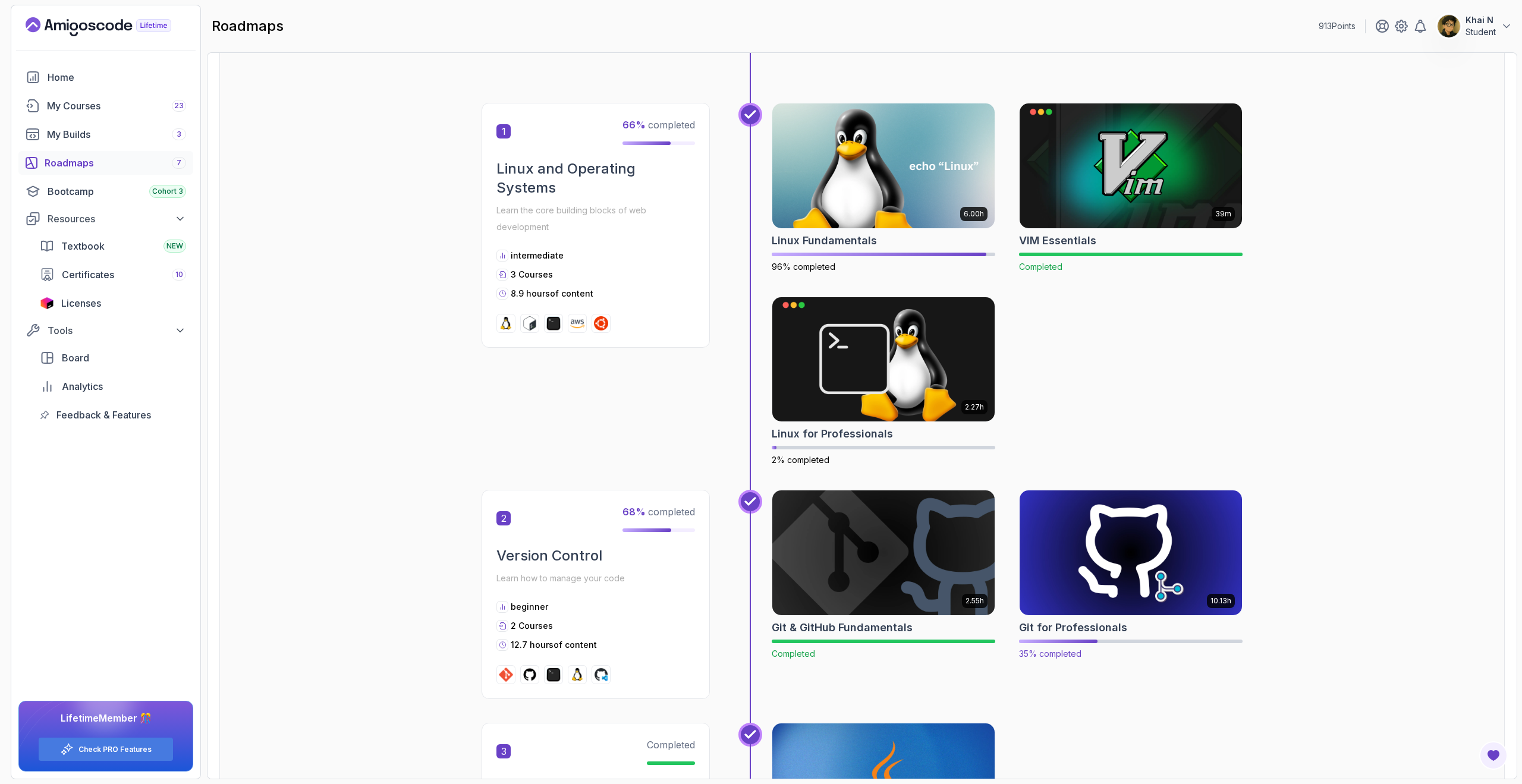
click at [1112, 543] on img at bounding box center [1131, 552] width 234 height 131
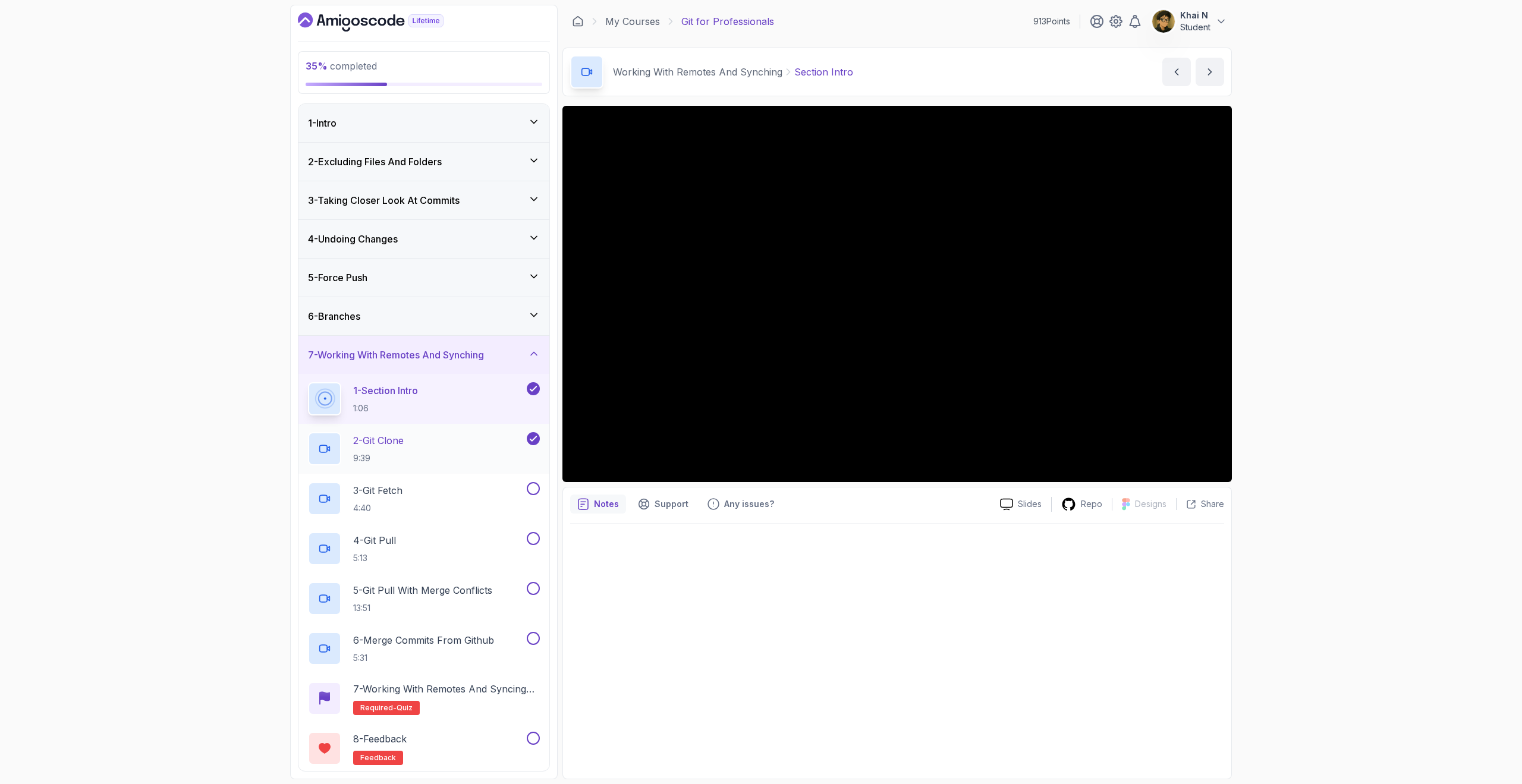
click at [434, 444] on div "2 - Git Clone 9:39" at bounding box center [416, 449] width 216 height 33
click at [441, 392] on div "1 - Section Intro 1:06" at bounding box center [416, 398] width 216 height 33
click at [444, 433] on div "2 - Git Clone 9:39" at bounding box center [416, 449] width 216 height 33
